Goal: Task Accomplishment & Management: Use online tool/utility

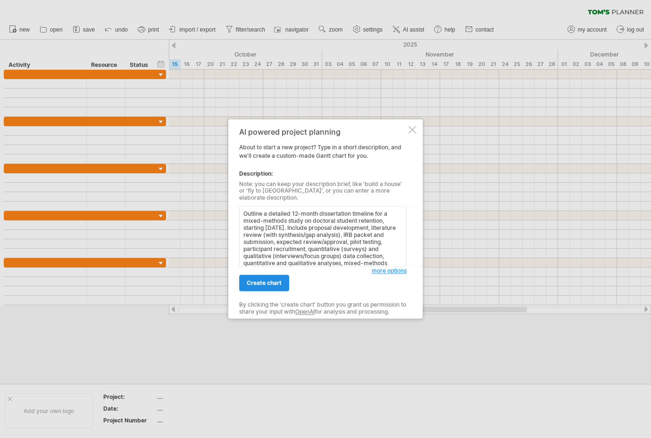
click at [265, 282] on span "create chart" at bounding box center [264, 283] width 35 height 7
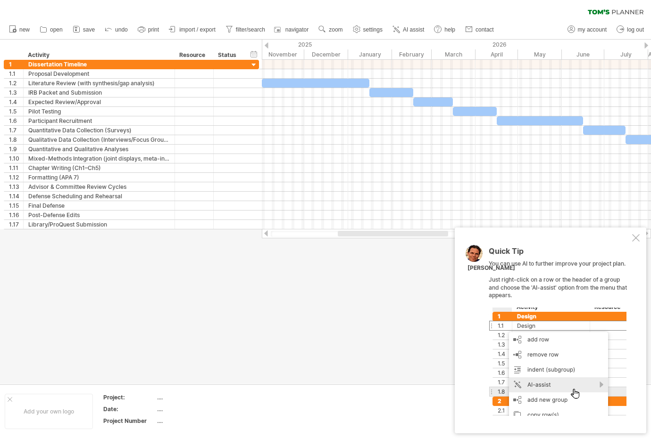
click at [634, 242] on div at bounding box center [636, 238] width 8 height 8
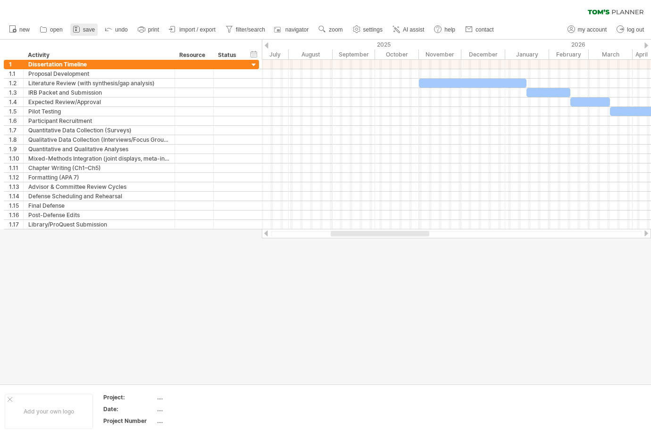
click at [85, 29] on span "save" at bounding box center [89, 29] width 12 height 7
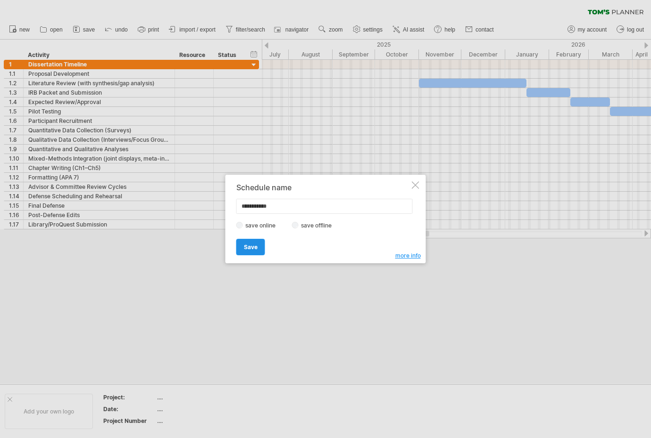
click at [252, 252] on link "Save" at bounding box center [250, 247] width 29 height 17
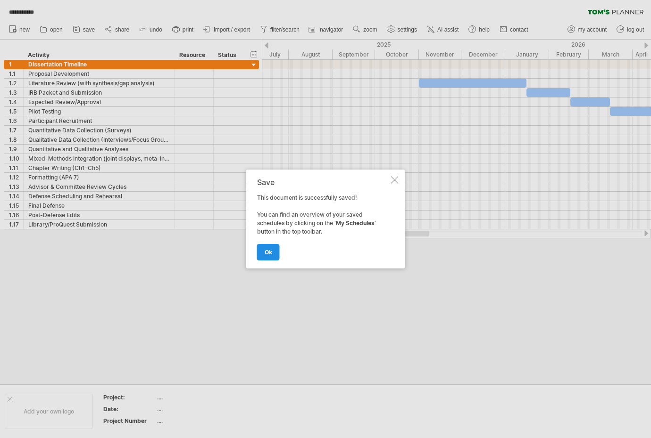
click at [272, 251] on link "ok" at bounding box center [268, 252] width 23 height 17
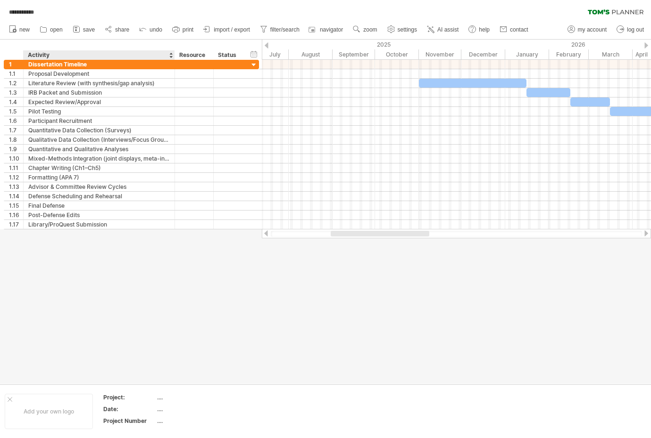
click at [82, 37] on ul "new open" at bounding box center [268, 30] width 528 height 20
click at [82, 32] on link "save" at bounding box center [83, 30] width 27 height 12
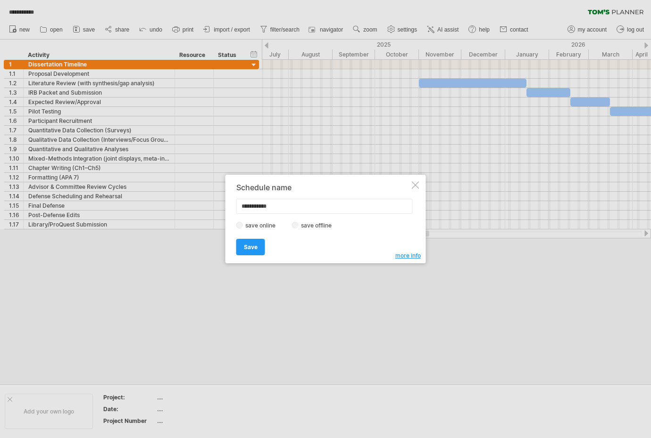
click at [299, 226] on label "save offline" at bounding box center [318, 225] width 41 height 7
click at [246, 250] on span "Save" at bounding box center [251, 247] width 14 height 7
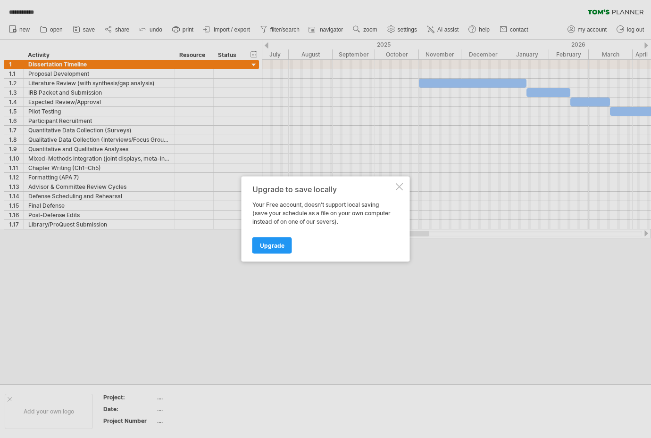
click at [402, 185] on div at bounding box center [400, 187] width 8 height 8
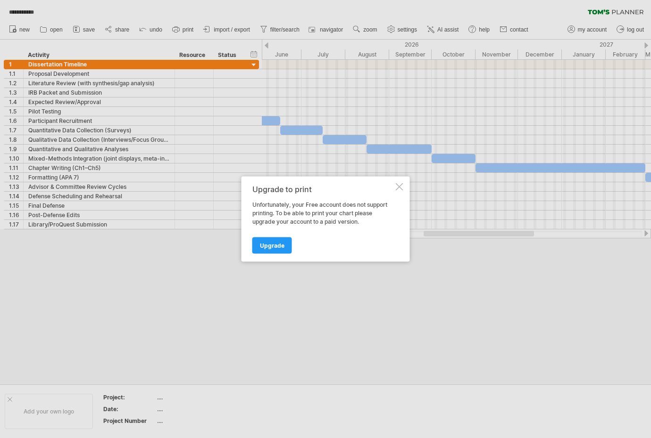
click at [401, 184] on div at bounding box center [400, 187] width 8 height 8
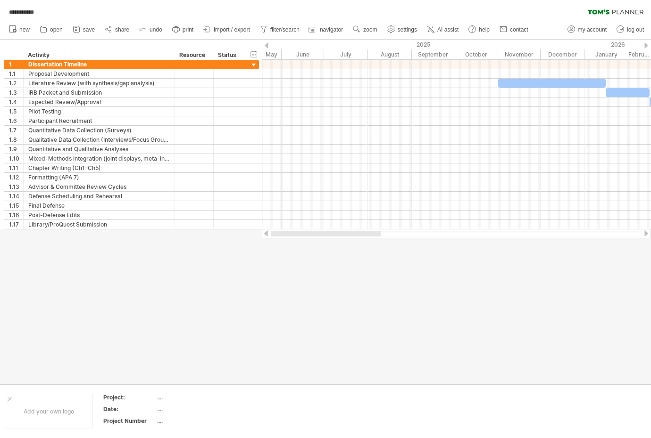
drag, startPoint x: 463, startPoint y: 232, endPoint x: 305, endPoint y: 230, distance: 158.9
click at [305, 230] on div at bounding box center [456, 233] width 389 height 9
drag, startPoint x: 503, startPoint y: 233, endPoint x: 274, endPoint y: 242, distance: 228.8
click at [274, 242] on div "**********" at bounding box center [325, 219] width 651 height 438
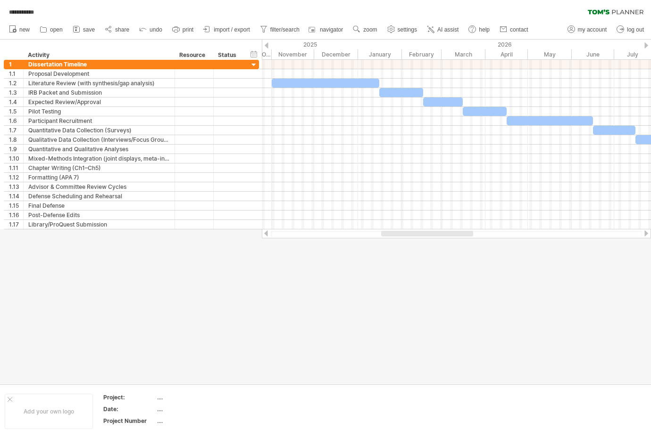
drag, startPoint x: 405, startPoint y: 232, endPoint x: 458, endPoint y: 231, distance: 53.8
click at [458, 231] on div at bounding box center [456, 233] width 389 height 9
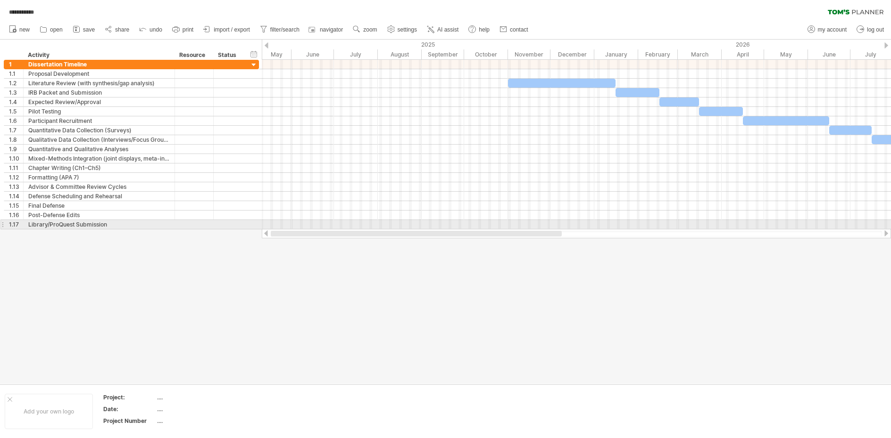
drag, startPoint x: 657, startPoint y: 232, endPoint x: 486, endPoint y: 225, distance: 171.8
click at [486, 225] on div "**********" at bounding box center [445, 219] width 891 height 438
